Goal: Check status: Check status

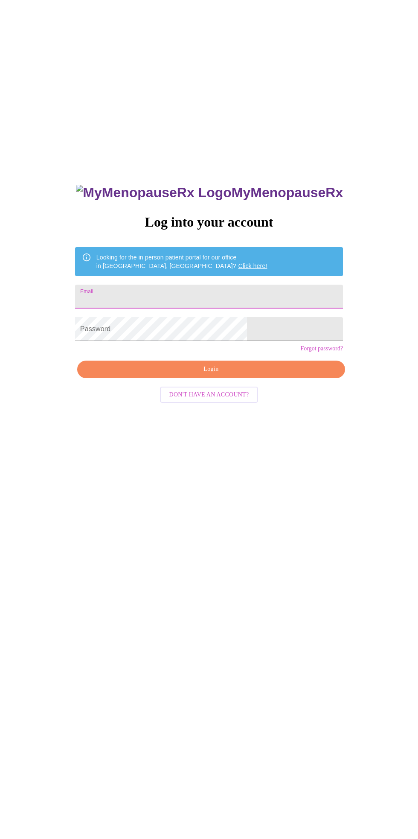
type input "[EMAIL_ADDRESS][DOMAIN_NAME]"
click at [235, 374] on span "Login" at bounding box center [211, 369] width 248 height 11
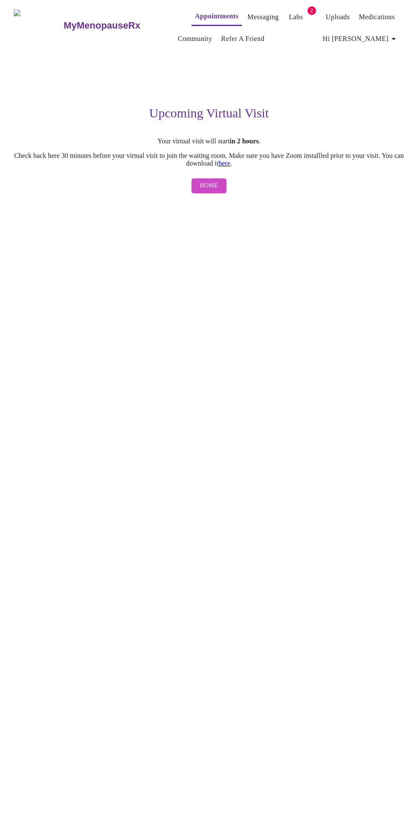
click at [217, 191] on span "Home" at bounding box center [209, 185] width 18 height 11
